Goal: Complete application form: Complete application form

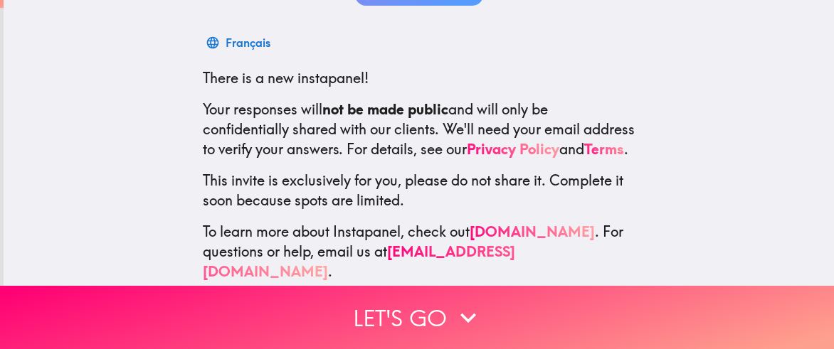
scroll to position [242, 0]
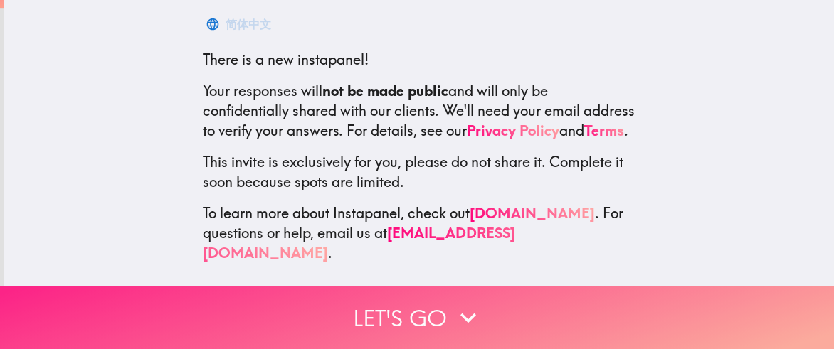
click at [388, 292] on button "Let's go" at bounding box center [417, 317] width 834 height 63
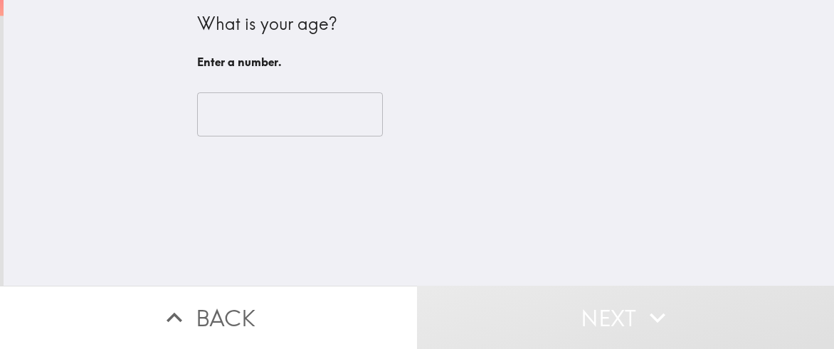
click at [197, 102] on input "number" at bounding box center [290, 114] width 186 height 44
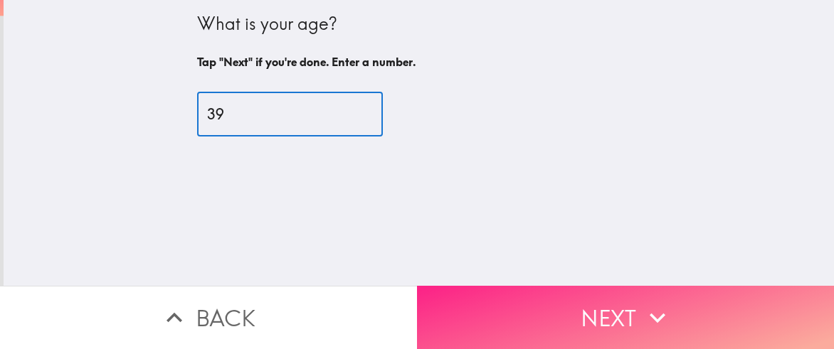
type input "39"
click at [661, 318] on icon "button" at bounding box center [657, 317] width 31 height 31
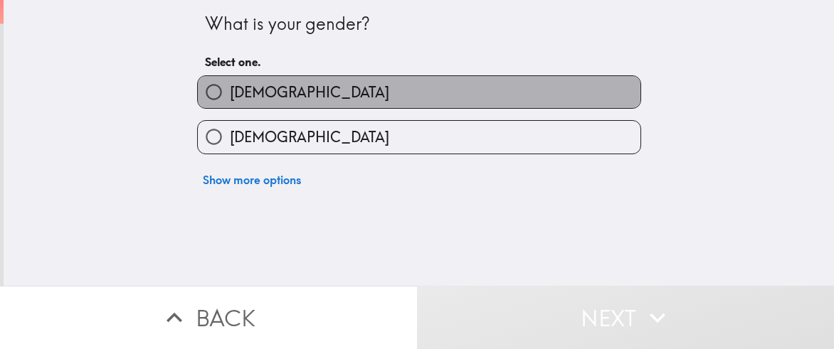
click at [307, 100] on label "[DEMOGRAPHIC_DATA]" at bounding box center [419, 92] width 442 height 32
click at [230, 100] on input "[DEMOGRAPHIC_DATA]" at bounding box center [214, 92] width 32 height 32
radio input "true"
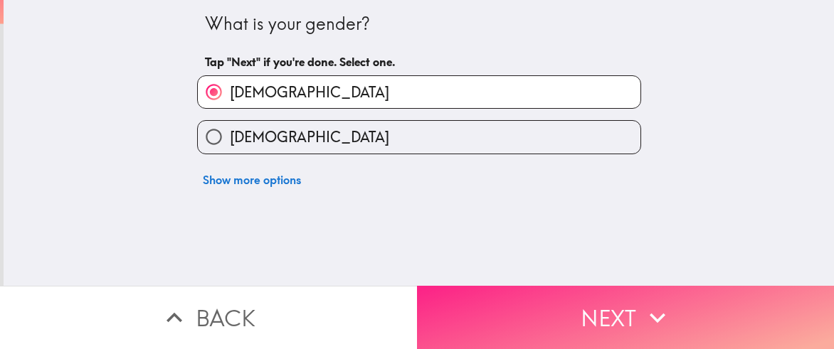
click at [566, 305] on button "Next" at bounding box center [625, 317] width 417 height 63
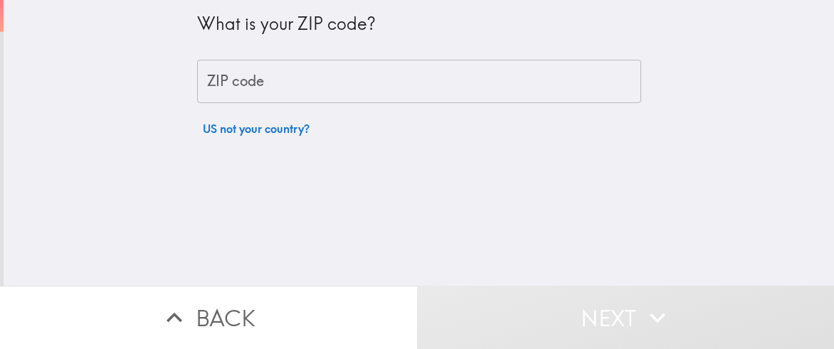
click at [229, 76] on input "ZIP code" at bounding box center [419, 82] width 444 height 44
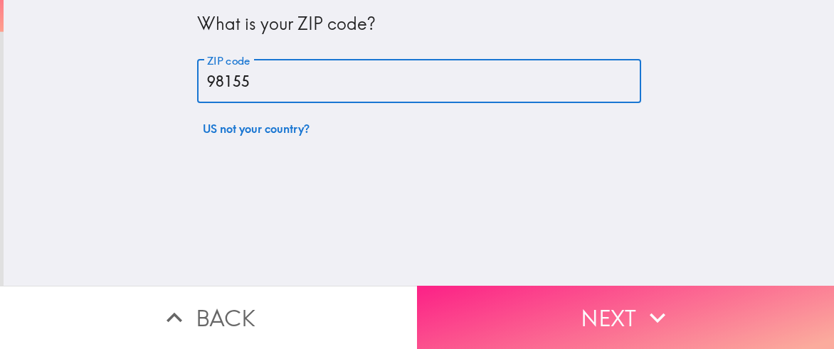
type input "98155"
click at [664, 311] on icon "button" at bounding box center [657, 317] width 31 height 31
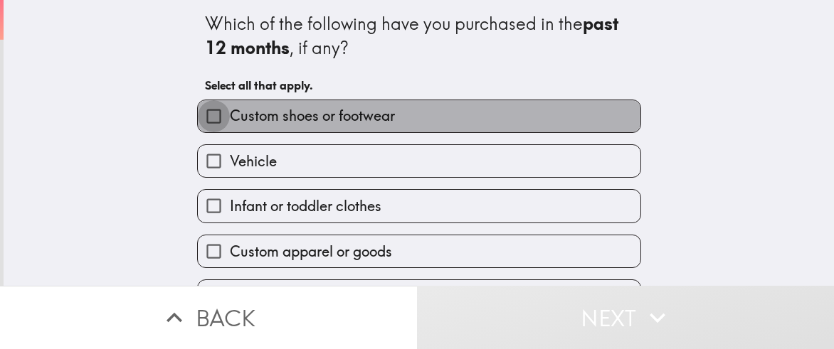
click at [198, 113] on input "Custom shoes or footwear" at bounding box center [214, 116] width 32 height 32
checkbox input "true"
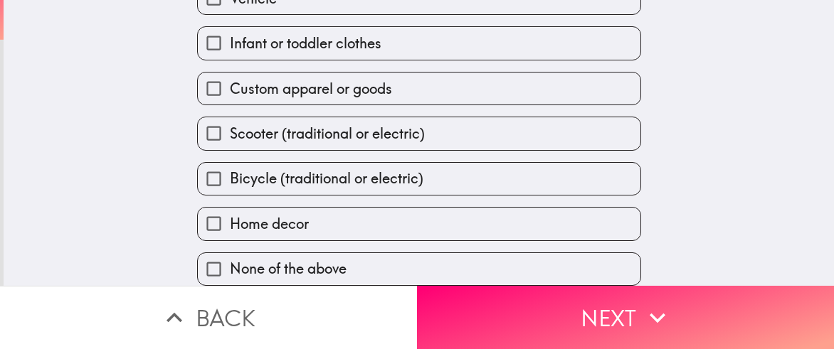
scroll to position [106, 0]
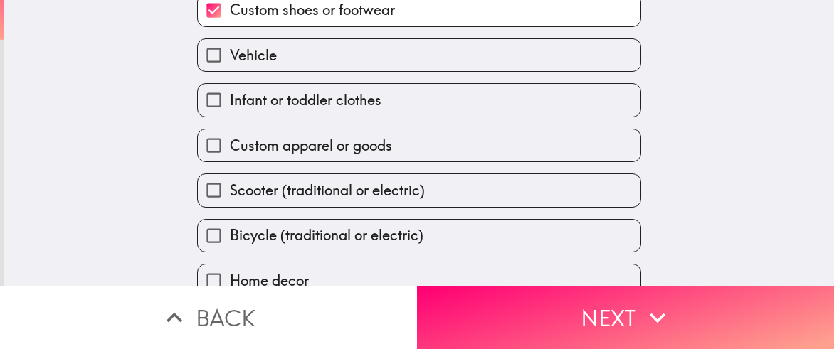
click at [203, 59] on input "Vehicle" at bounding box center [214, 55] width 32 height 32
checkbox input "true"
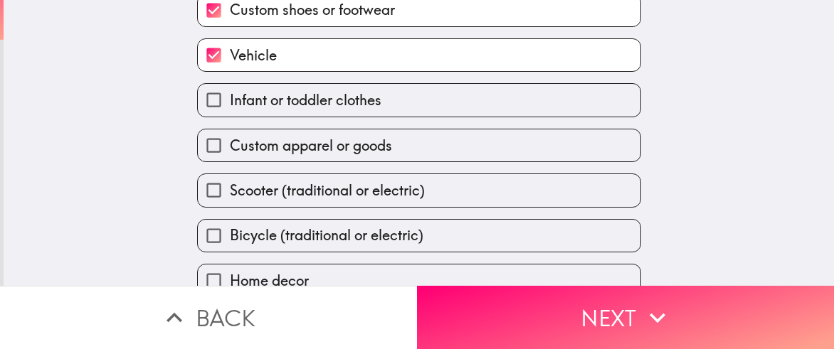
click at [203, 105] on input "Infant or toddler clothes" at bounding box center [214, 100] width 32 height 32
checkbox input "true"
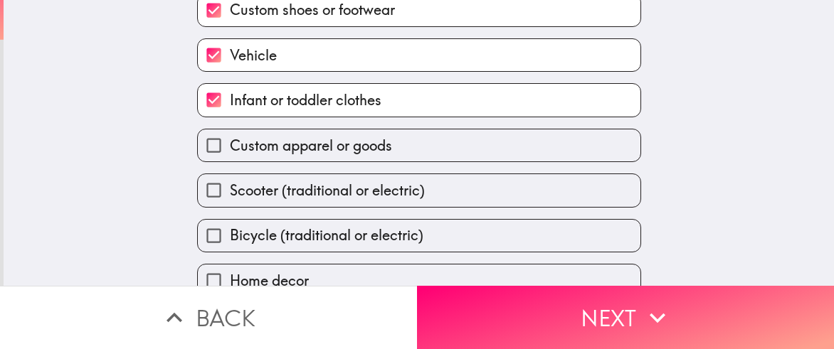
click at [199, 149] on input "Custom apparel or goods" at bounding box center [214, 145] width 32 height 32
checkbox input "true"
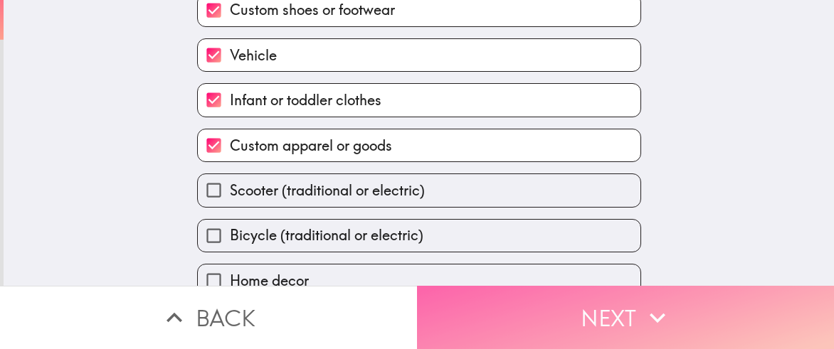
click at [497, 300] on button "Next" at bounding box center [625, 317] width 417 height 63
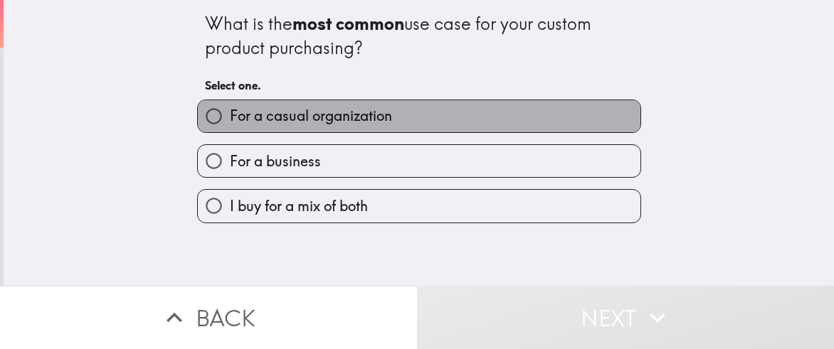
click at [383, 113] on span "For a casual organization" at bounding box center [311, 116] width 162 height 20
click at [230, 113] on input "For a casual organization" at bounding box center [214, 116] width 32 height 32
radio input "true"
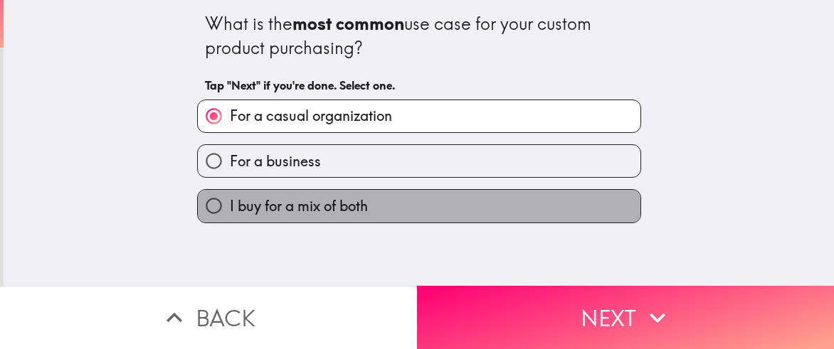
click at [285, 208] on span "I buy for a mix of both" at bounding box center [299, 206] width 138 height 20
click at [230, 208] on input "I buy for a mix of both" at bounding box center [214, 206] width 32 height 32
radio input "true"
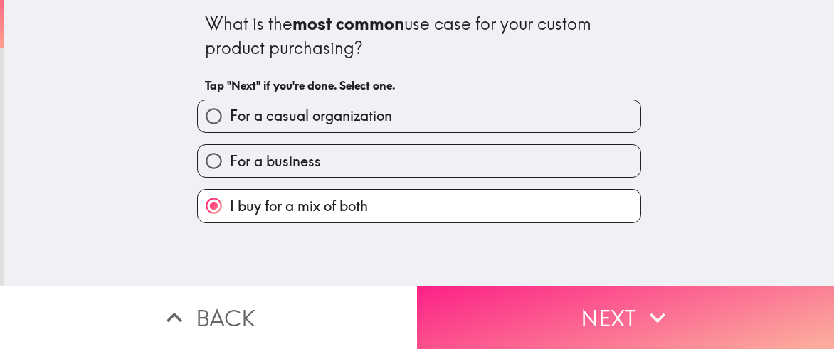
click at [497, 286] on button "Next" at bounding box center [625, 317] width 417 height 63
